Goal: Find specific page/section: Find specific page/section

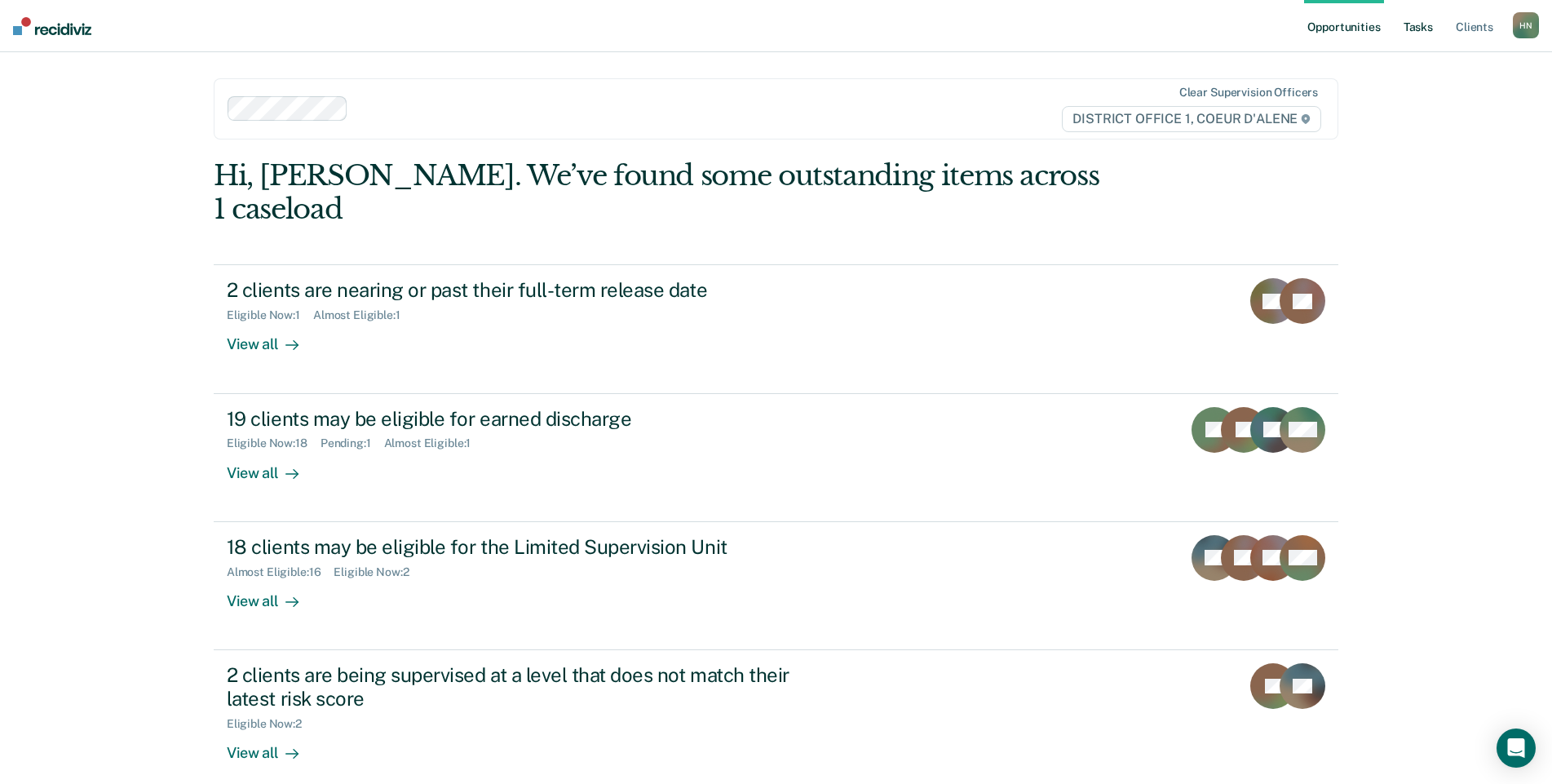
click at [1421, 30] on link "Tasks" at bounding box center [1419, 26] width 36 height 52
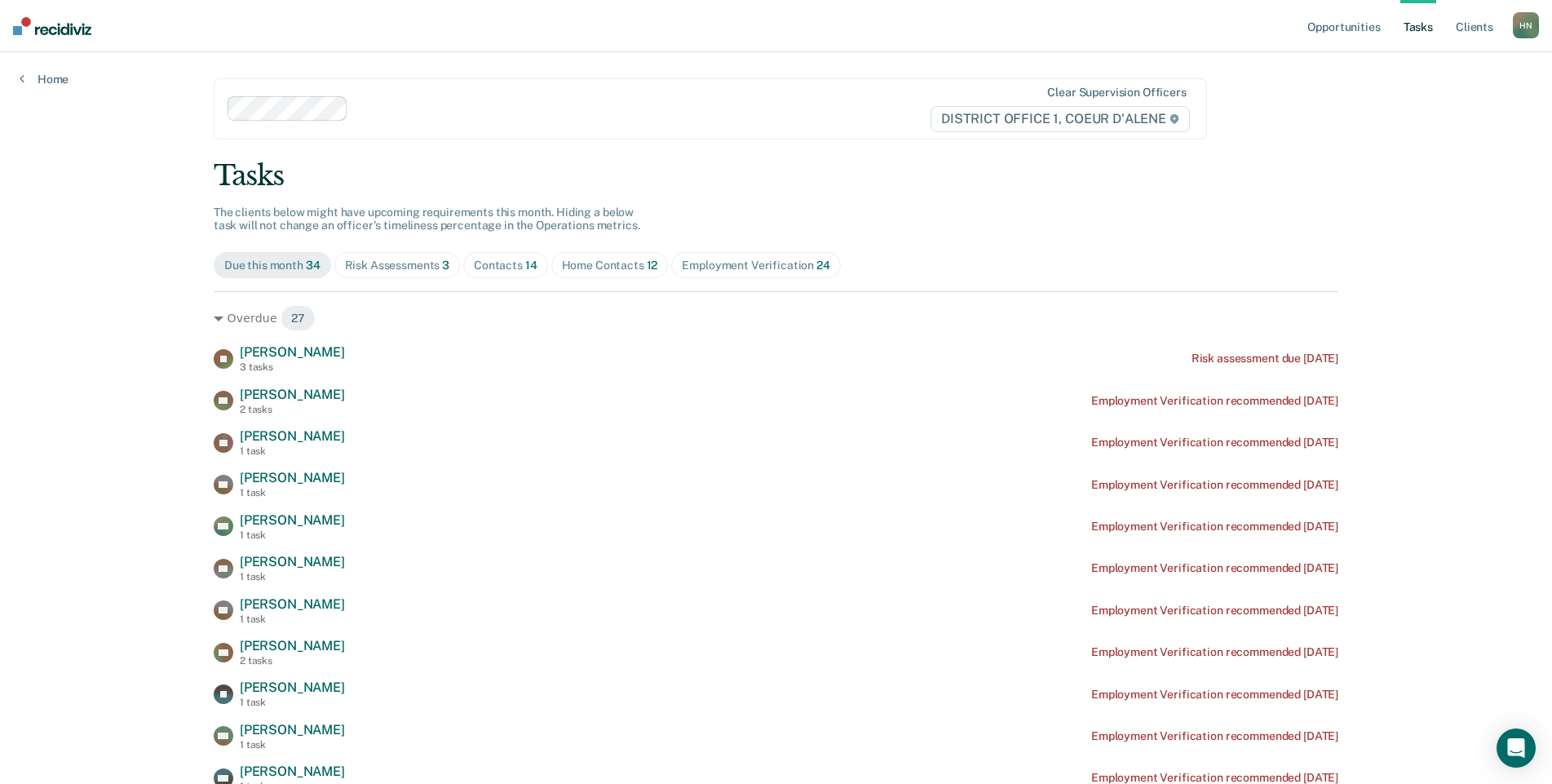
click at [412, 266] on div "Risk Assessments 3" at bounding box center [397, 266] width 105 height 14
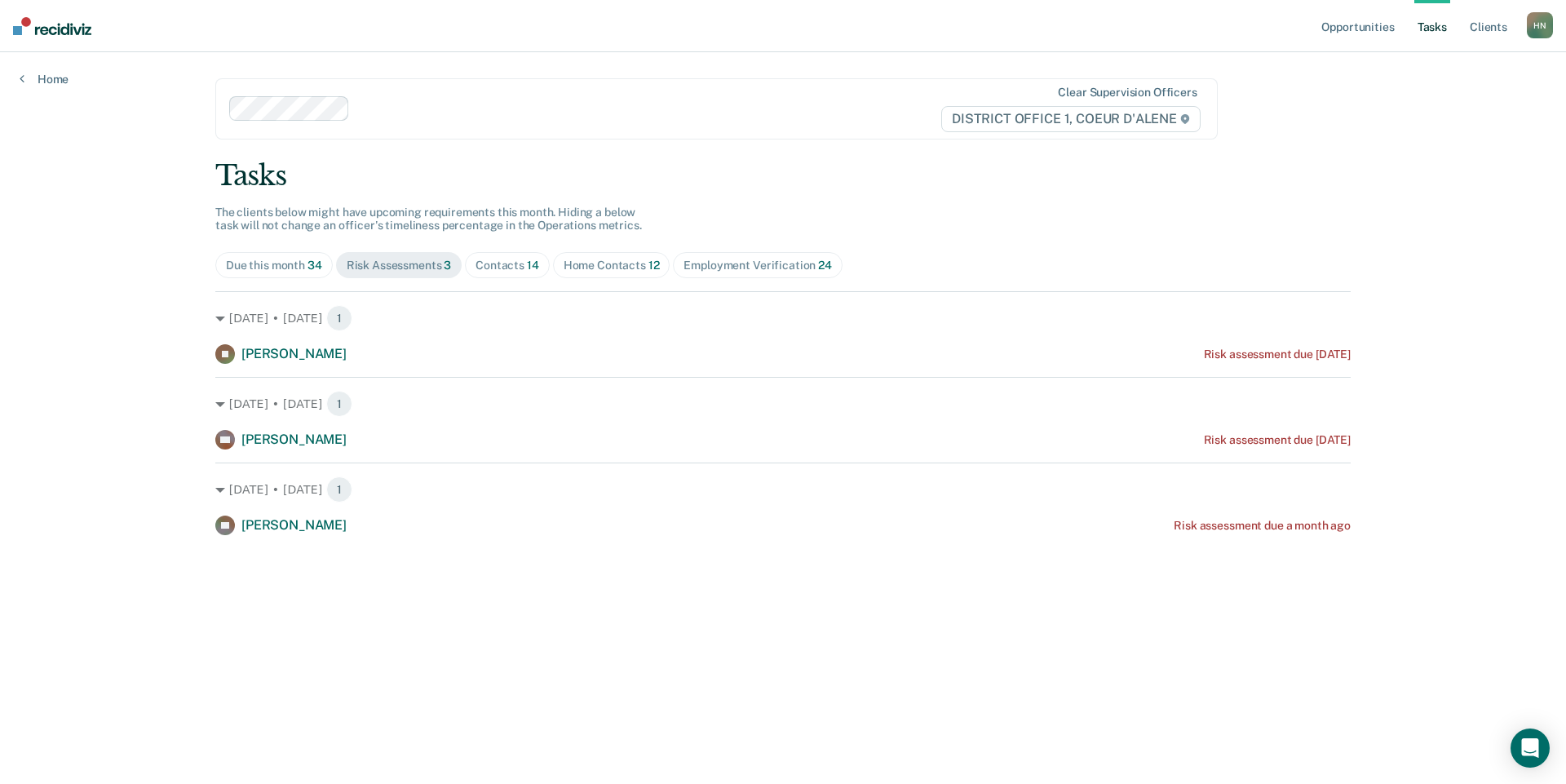
click at [519, 261] on div "Contacts 14" at bounding box center [507, 266] width 63 height 14
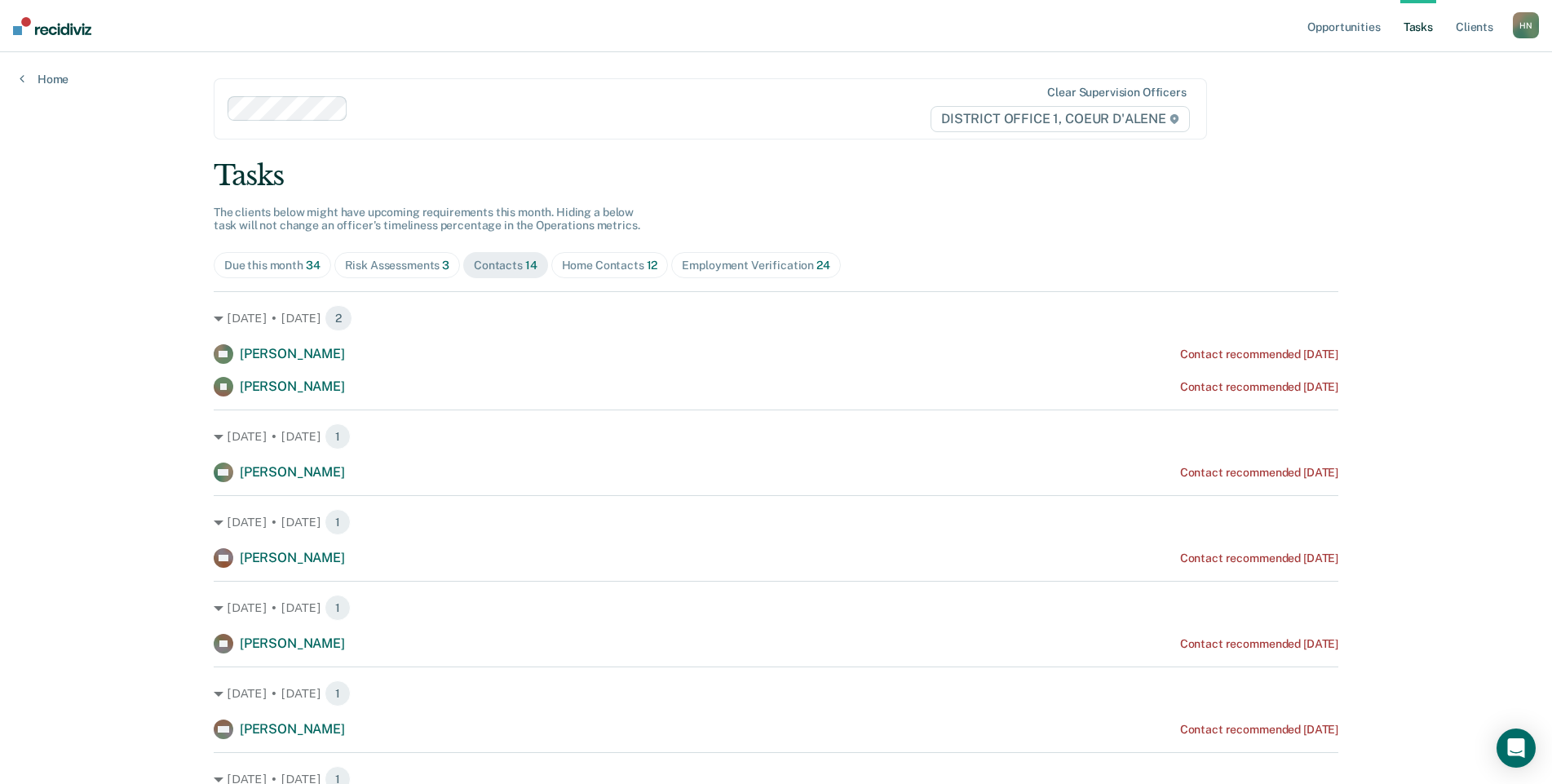
click at [588, 265] on div "Home Contacts 12" at bounding box center [610, 266] width 97 height 14
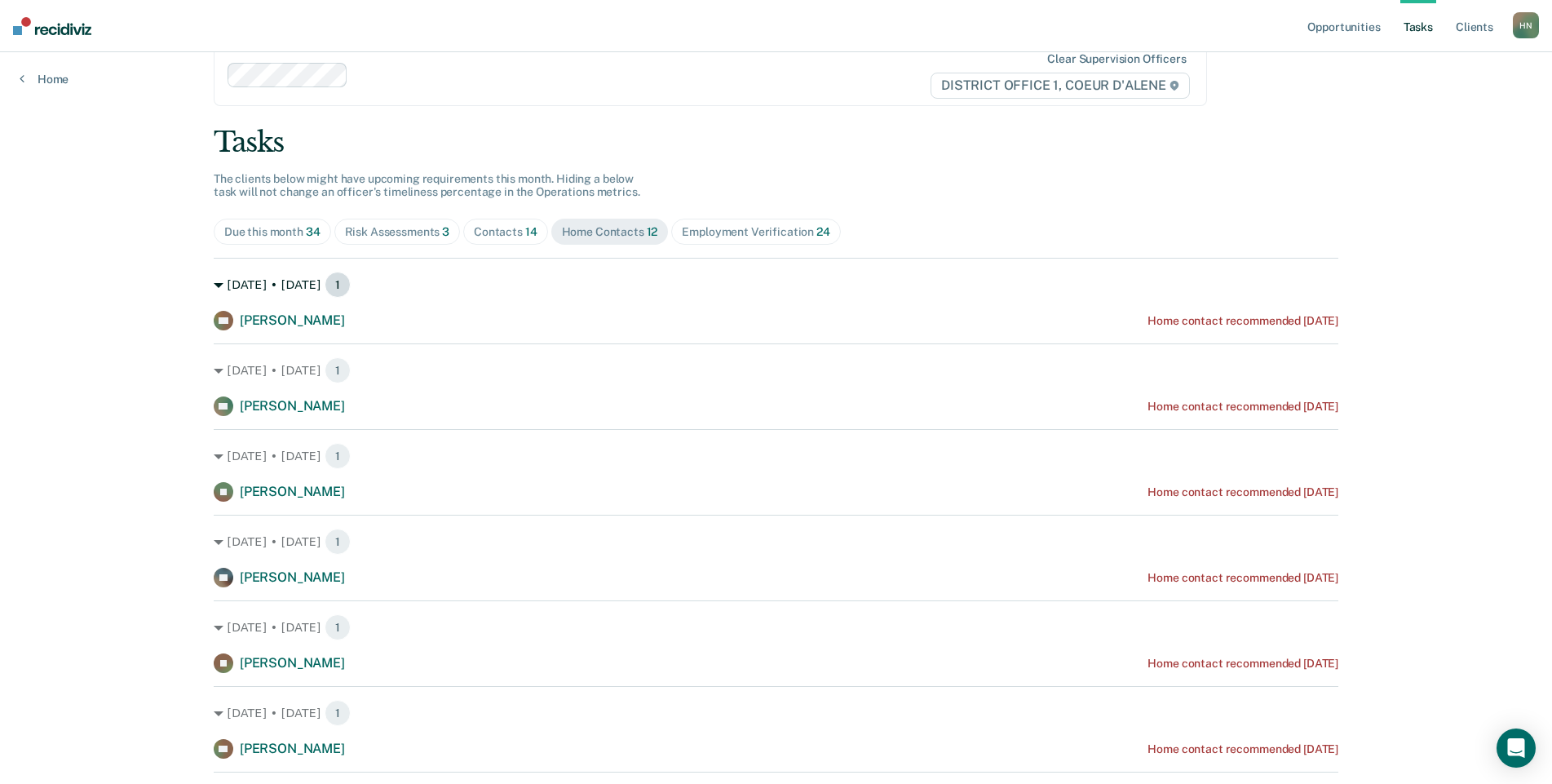
scroll to position [36, 0]
click at [503, 233] on div "Contacts 14" at bounding box center [506, 230] width 63 height 14
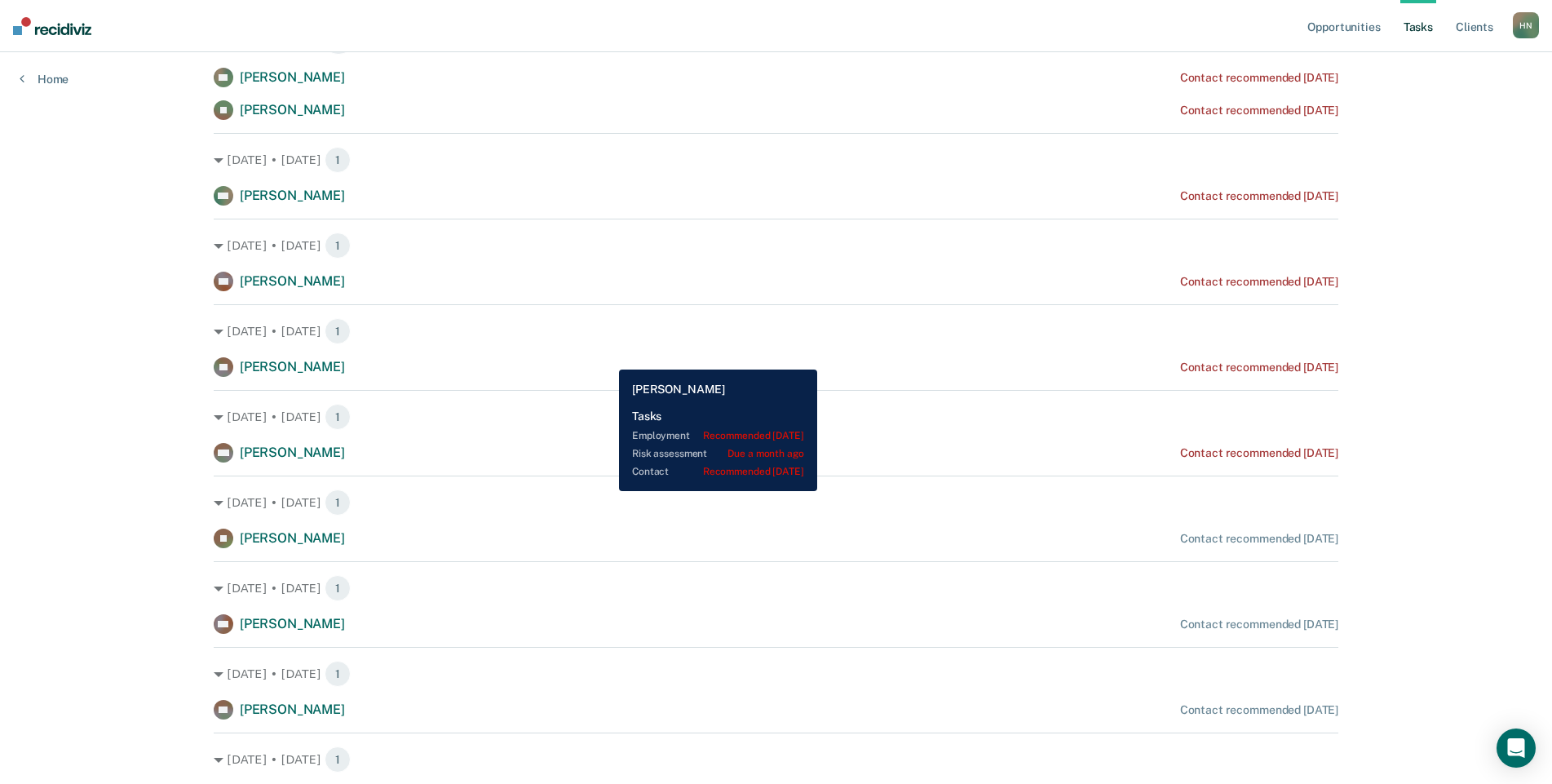
scroll to position [0, 0]
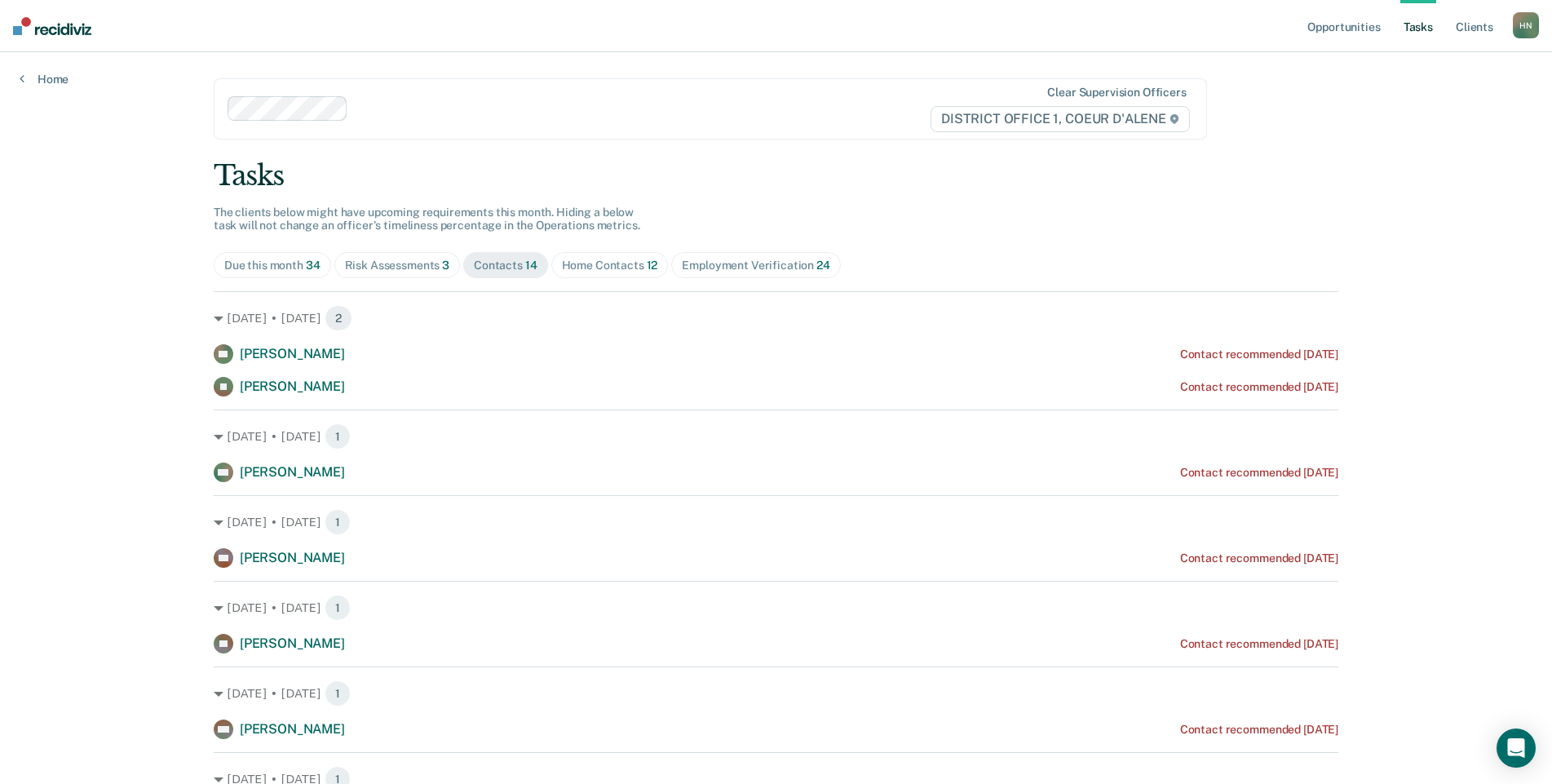
click at [764, 271] on div "Employment Verification 24" at bounding box center [755, 266] width 148 height 14
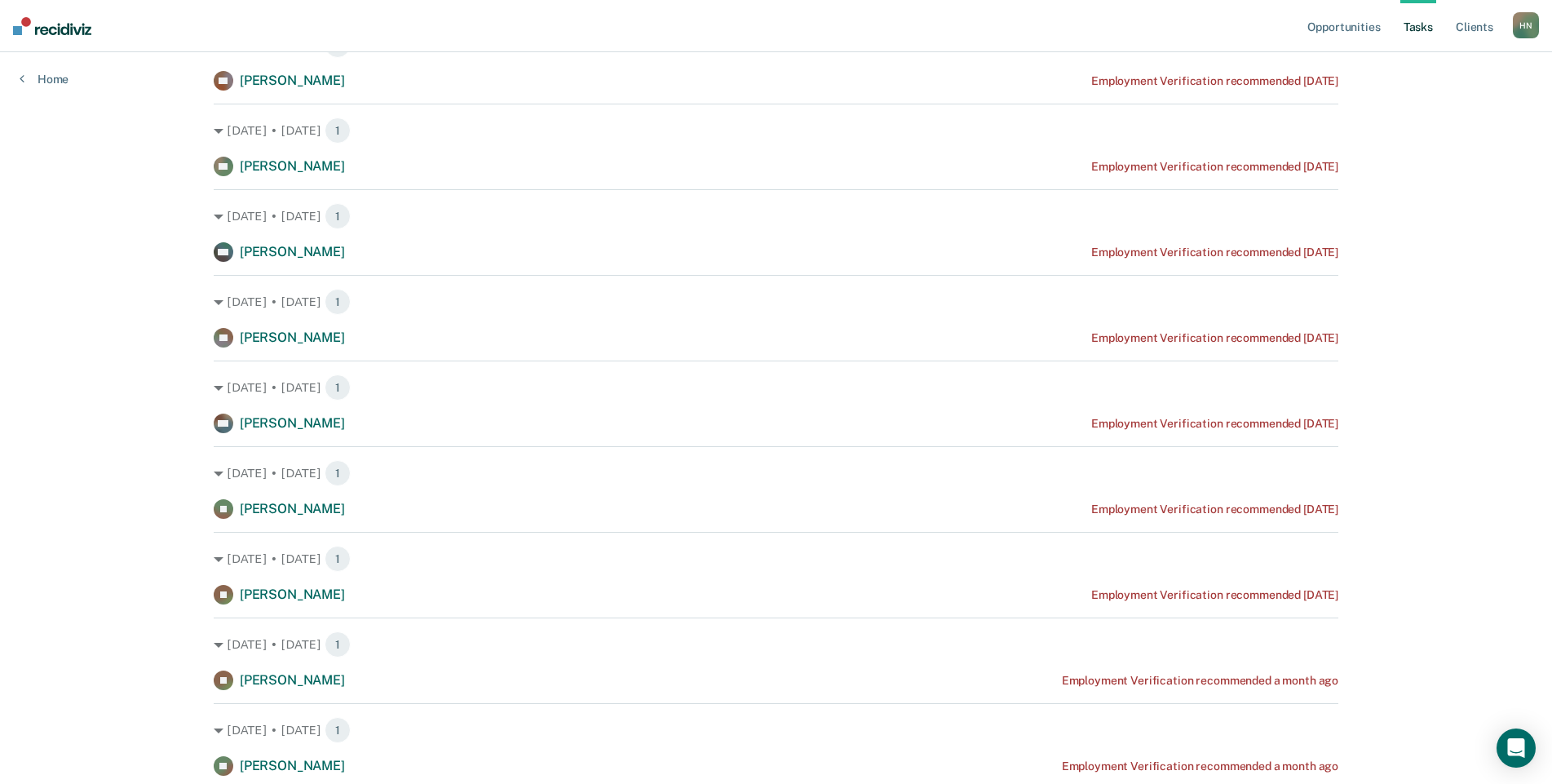
scroll to position [1129, 0]
